Goal: Information Seeking & Learning: Learn about a topic

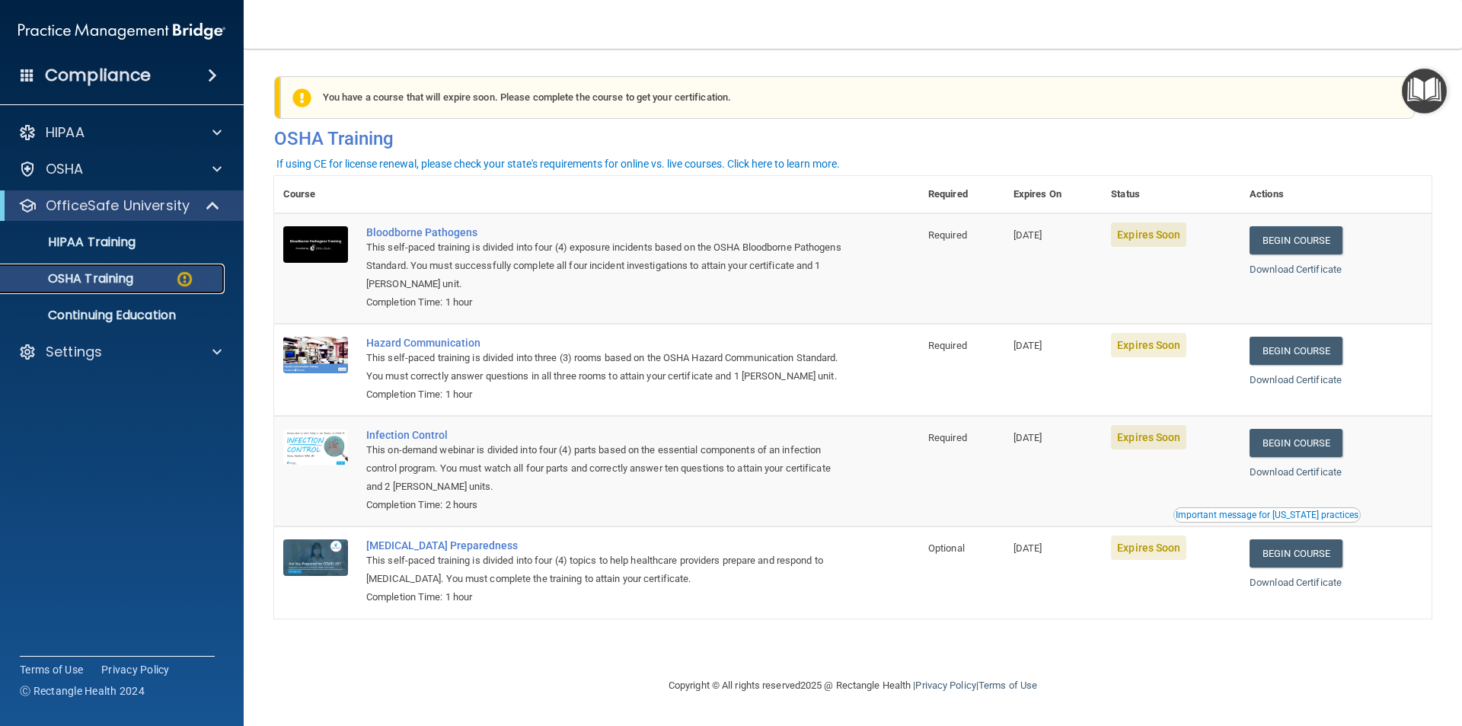
click at [77, 283] on p "OSHA Training" at bounding box center [71, 278] width 123 height 15
click at [1310, 238] on link "Begin Course" at bounding box center [1296, 240] width 93 height 28
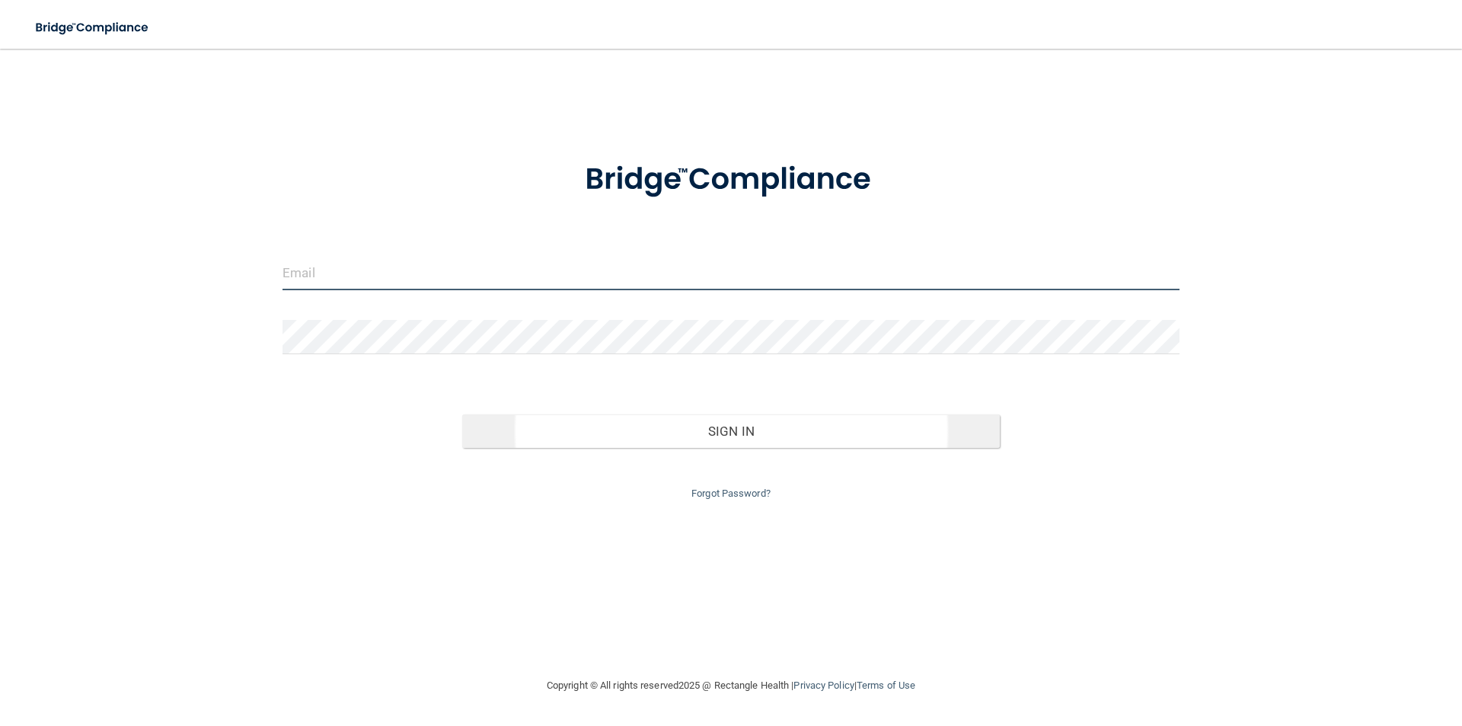
type input "[EMAIL_ADDRESS][DOMAIN_NAME]"
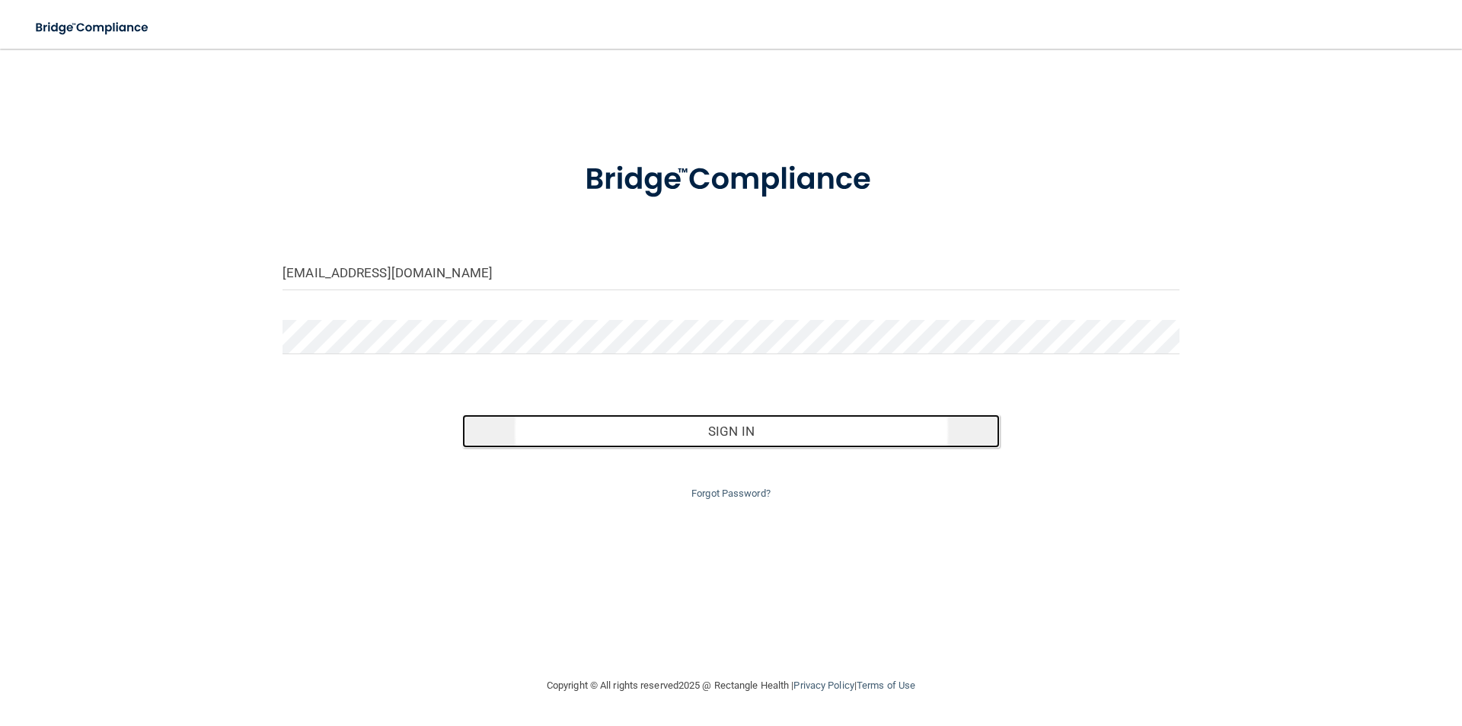
click at [711, 428] on button "Sign In" at bounding box center [731, 431] width 538 height 34
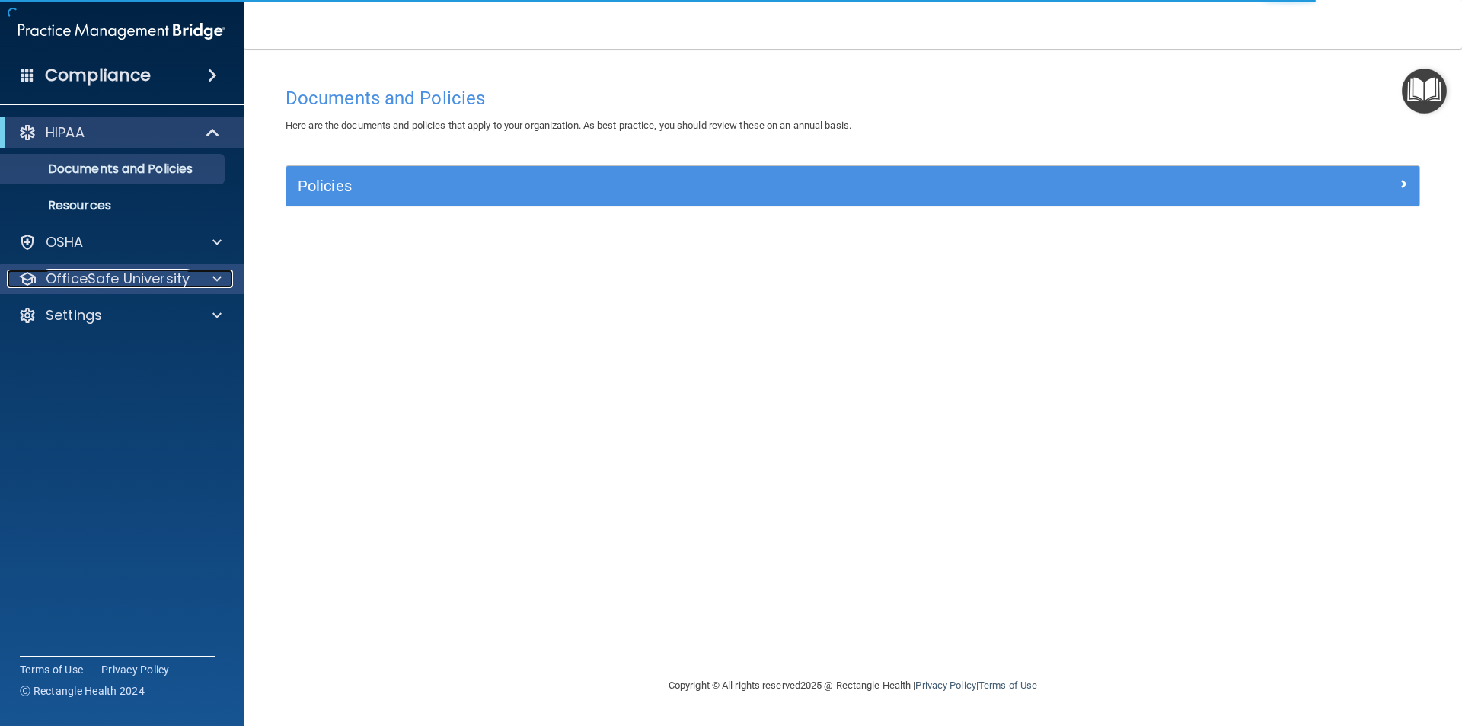
click at [136, 279] on p "OfficeSafe University" at bounding box center [118, 279] width 144 height 18
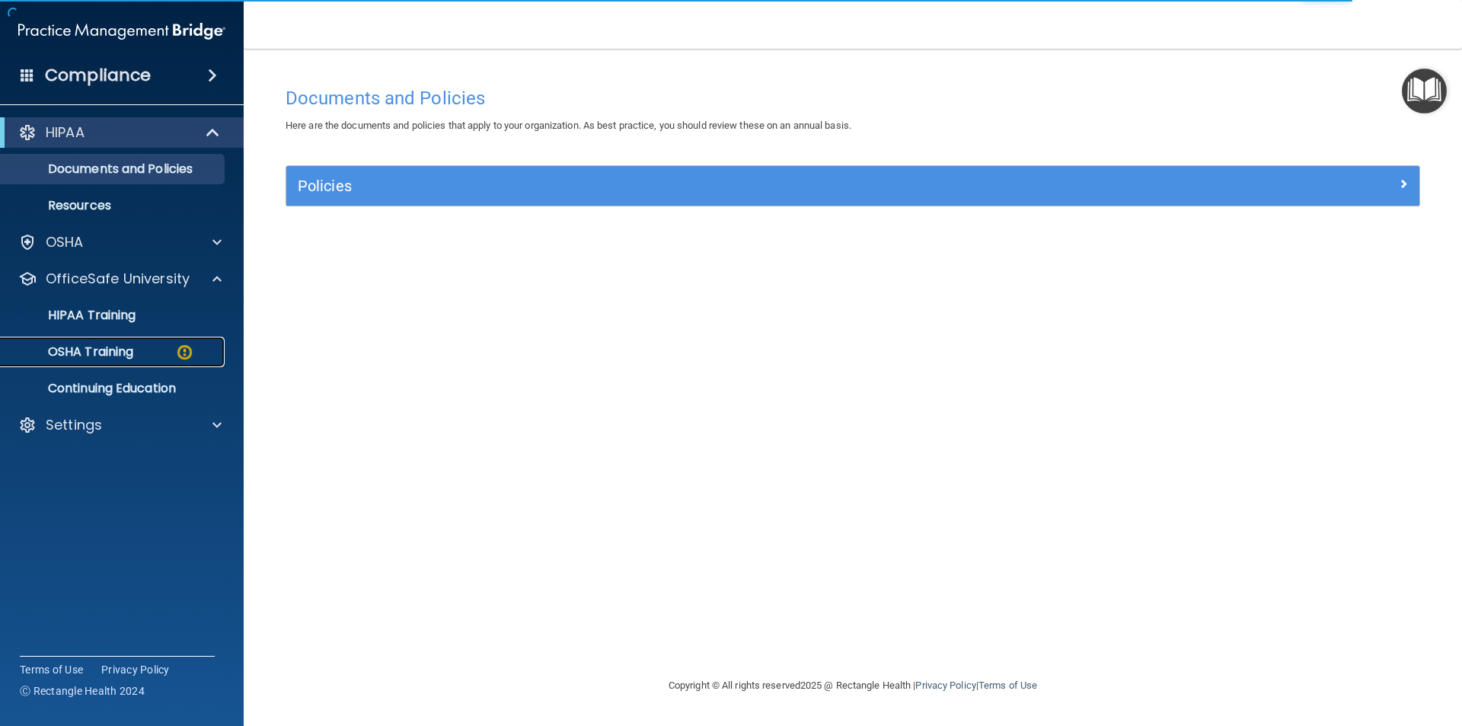
click at [127, 348] on p "OSHA Training" at bounding box center [71, 351] width 123 height 15
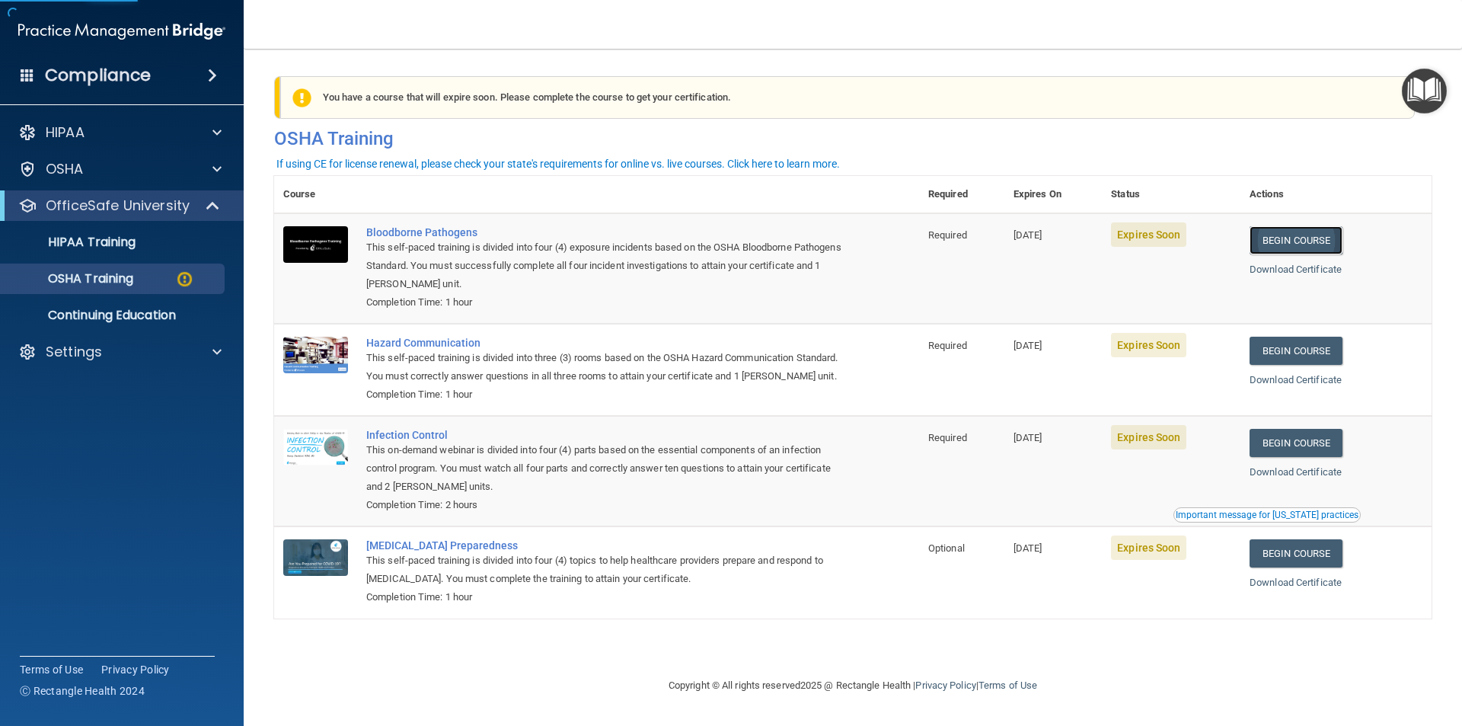
click at [1317, 248] on link "Begin Course" at bounding box center [1296, 240] width 93 height 28
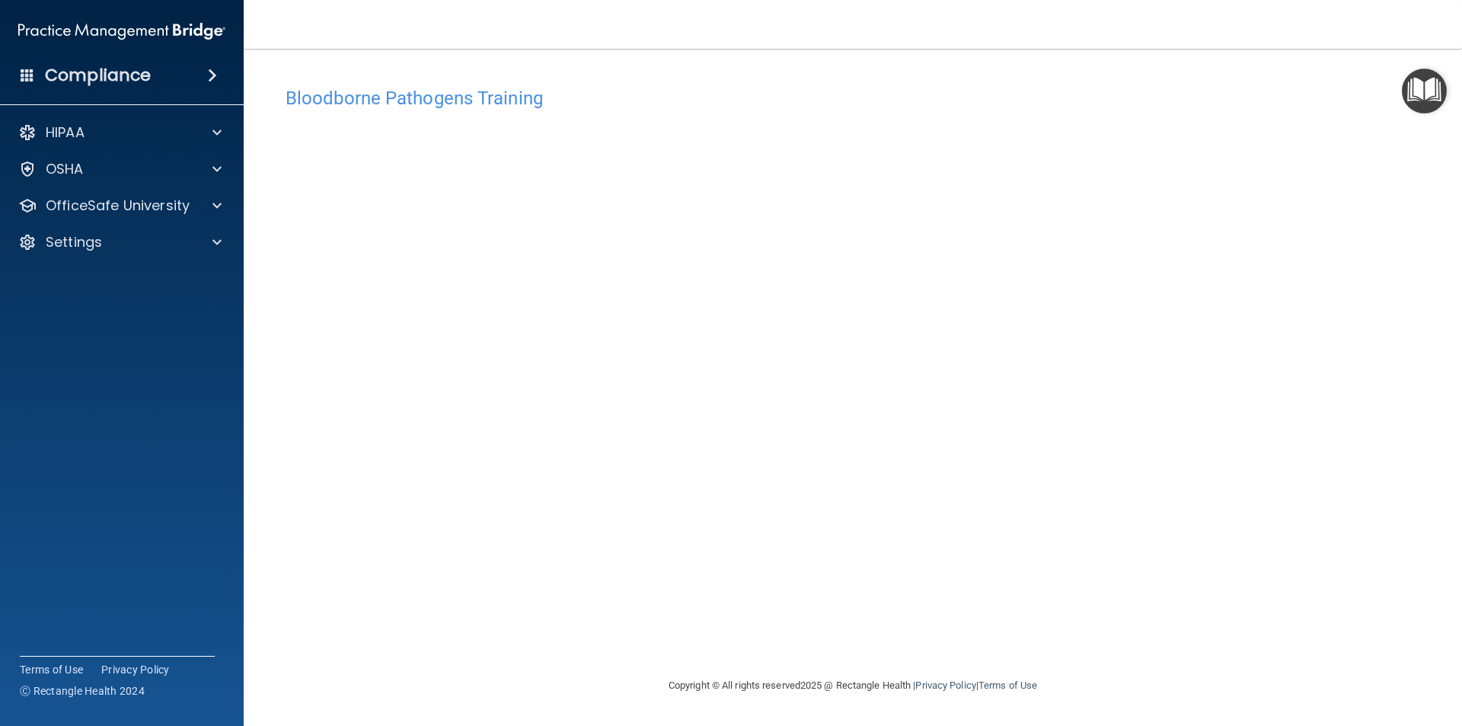
drag, startPoint x: 750, startPoint y: 608, endPoint x: 797, endPoint y: 619, distance: 47.8
click at [751, 608] on div "Bloodborne Pathogens Training This course doesn’t expire until [DATE]. Are you …" at bounding box center [853, 377] width 1158 height 597
click at [407, 99] on h4 "Bloodborne Pathogens Training" at bounding box center [853, 98] width 1135 height 20
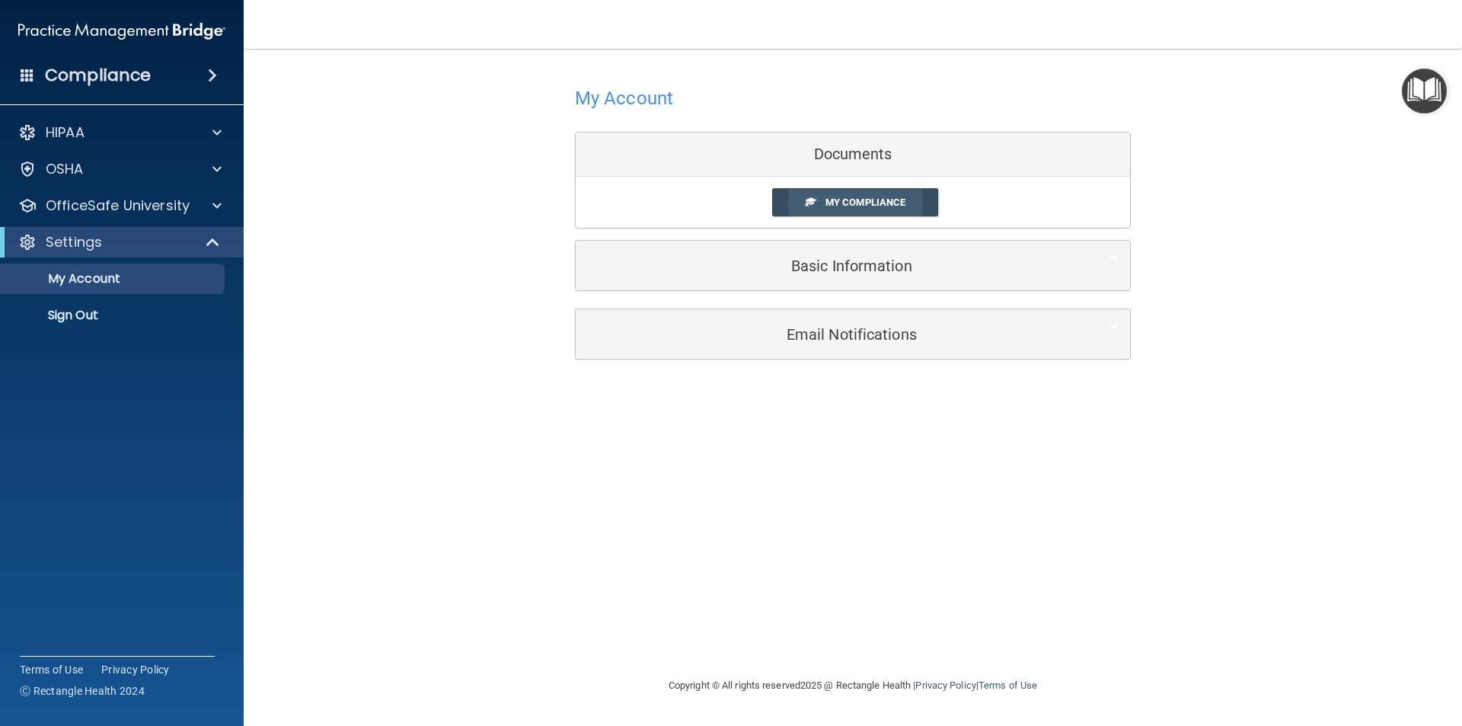
click at [887, 197] on span "My Compliance" at bounding box center [866, 202] width 80 height 11
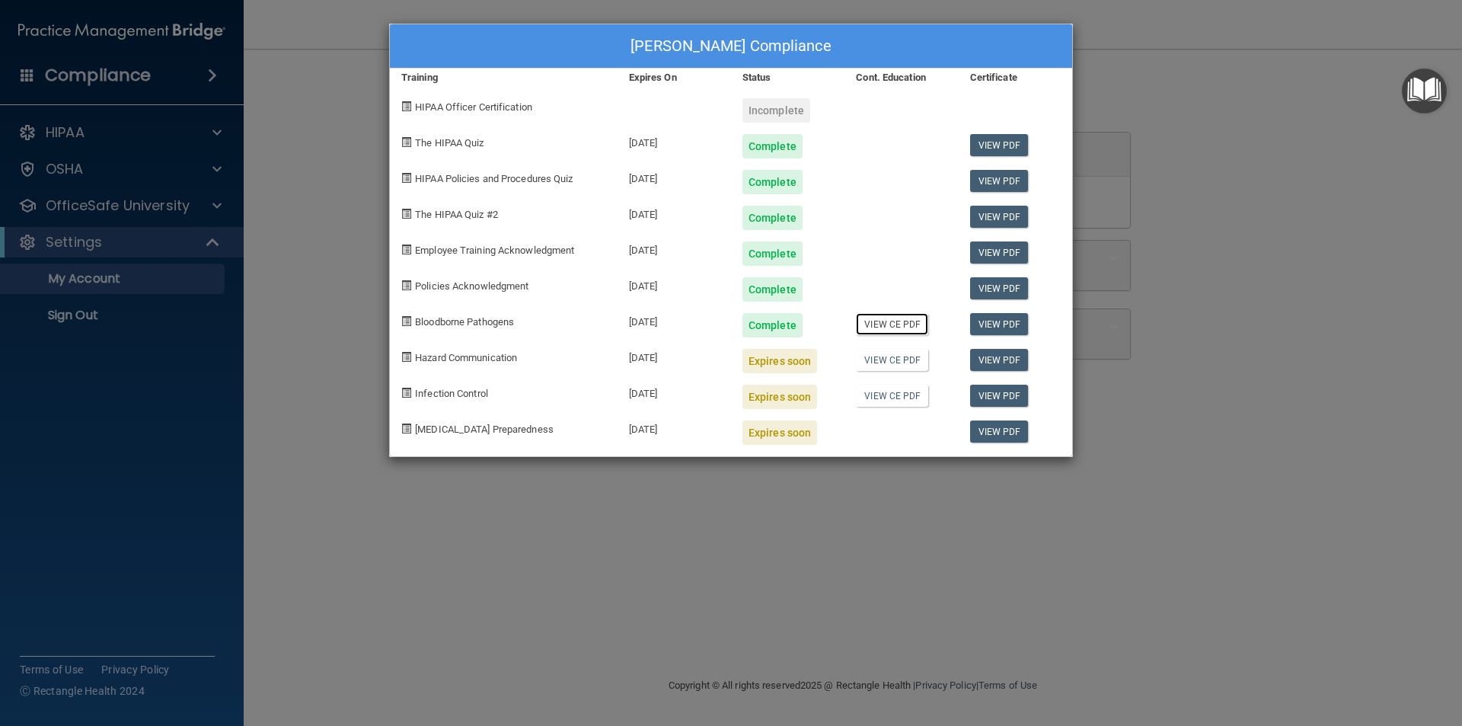
click at [885, 324] on link "View CE PDF" at bounding box center [892, 324] width 72 height 22
click at [1006, 324] on link "View PDF" at bounding box center [999, 324] width 59 height 22
click at [1108, 85] on div "[PERSON_NAME] Compliance Training Expires On Status Cont. Education Certificate…" at bounding box center [731, 363] width 1462 height 726
